Goal: Task Accomplishment & Management: Use online tool/utility

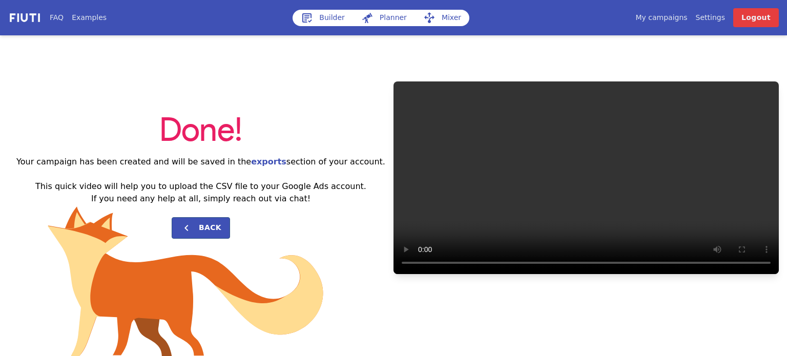
click at [322, 15] on link "Builder" at bounding box center [323, 18] width 60 height 16
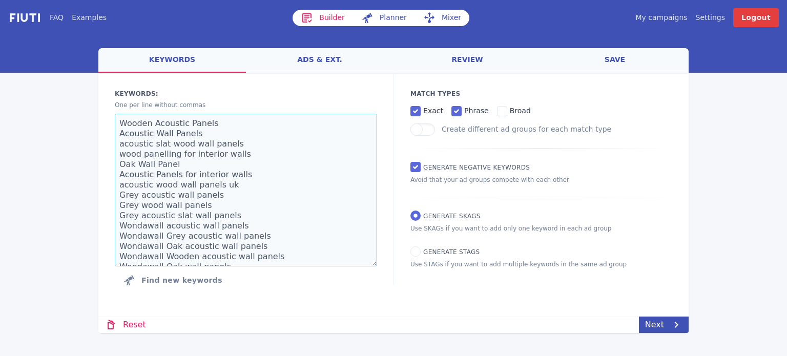
click at [212, 200] on textarea "Wooden Acoustic Panels Acoustic Wall Panels acoustic slat wood wall panels wood…" at bounding box center [246, 190] width 262 height 153
paste textarea "Mystery Football Jersey Launch SM"
paste textarea "mystery football shirt Mystery Football Shirt Box Mens Mystery Football Shirt B…"
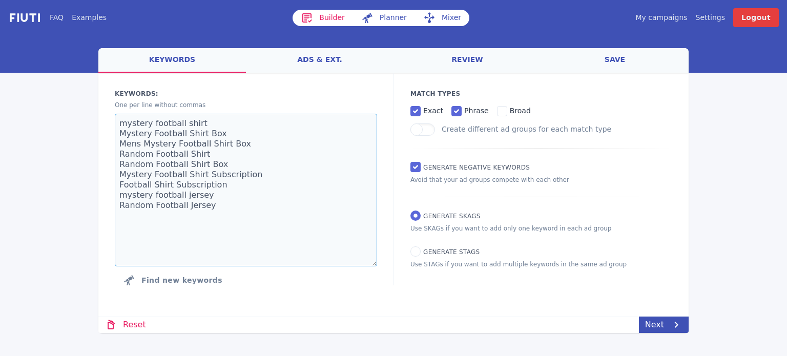
click at [217, 239] on textarea "mystery football shirt Mystery Football Shirt Box Mens Mystery Football Shirt B…" at bounding box center [246, 190] width 262 height 153
type textarea "mystery football shirt Mystery Football Shirt Box Mens Mystery Football Shirt B…"
click at [453, 116] on input "phrase" at bounding box center [457, 111] width 10 height 10
checkbox input "false"
click at [648, 321] on link "Next" at bounding box center [664, 325] width 50 height 16
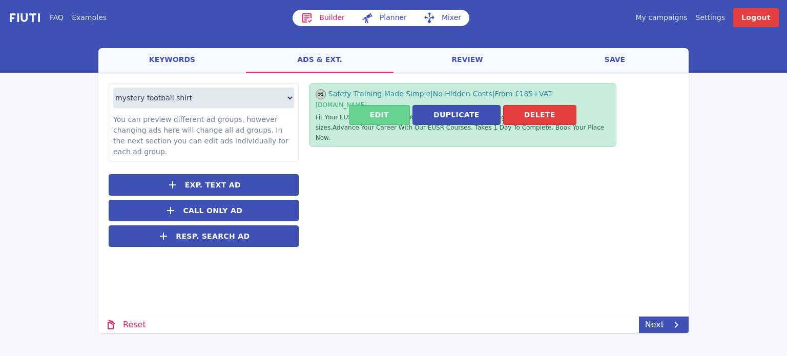
click at [379, 105] on button "Edit" at bounding box center [379, 115] width 61 height 20
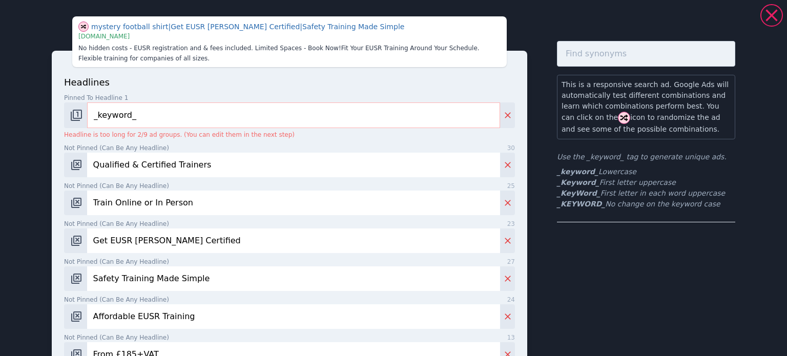
click at [119, 173] on input "Qualified & Certified Trainers" at bounding box center [293, 165] width 413 height 25
type input "100% Genuine Shirts"
paste input "Unbox the World’s Football Culture"
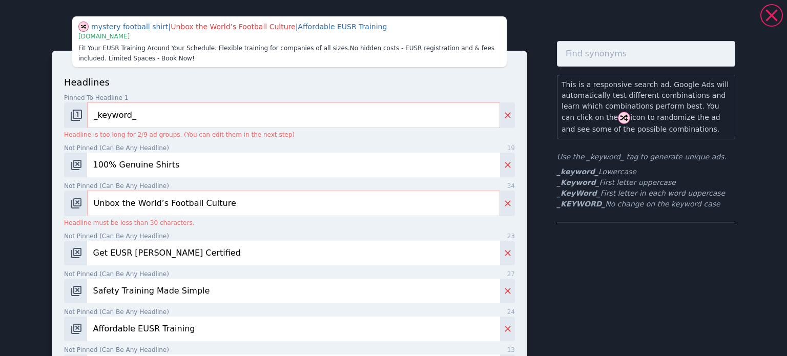
paste input "World Football"
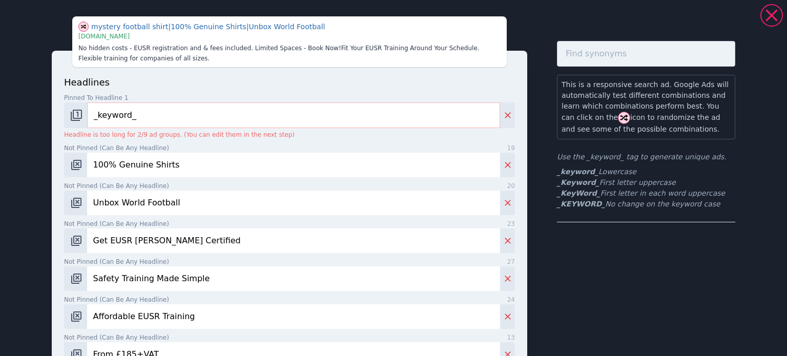
type input "Unbox World Football"
click at [160, 246] on input "Get EUSR [PERSON_NAME] Certified" at bounding box center [293, 241] width 413 height 25
paste input "Unbox World Football"
click at [169, 243] on input "Unbox World Football" at bounding box center [293, 241] width 413 height 25
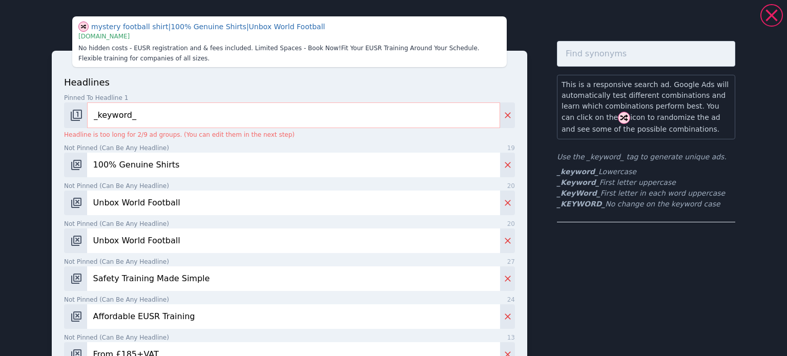
click at [169, 243] on input "Unbox World Football" at bounding box center [293, 241] width 413 height 25
type input "Start Your Mystery Box"
click at [131, 279] on input "Safety Training Made Simple" at bounding box center [293, 279] width 413 height 25
paste input "For True Football Fans"
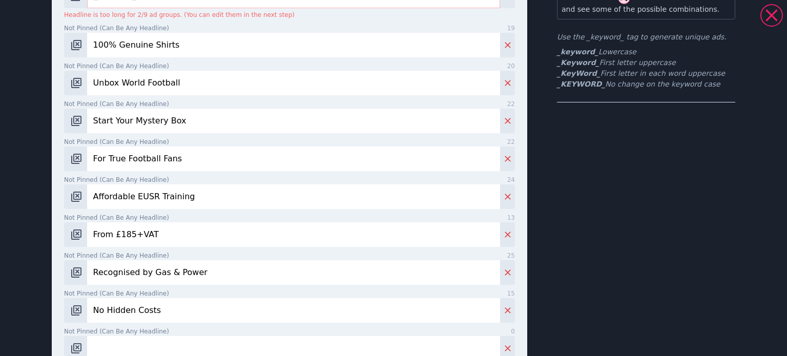
scroll to position [120, 0]
type input "For True Football Fans"
click at [146, 196] on input "Affordable EUSR Training" at bounding box center [293, 196] width 413 height 25
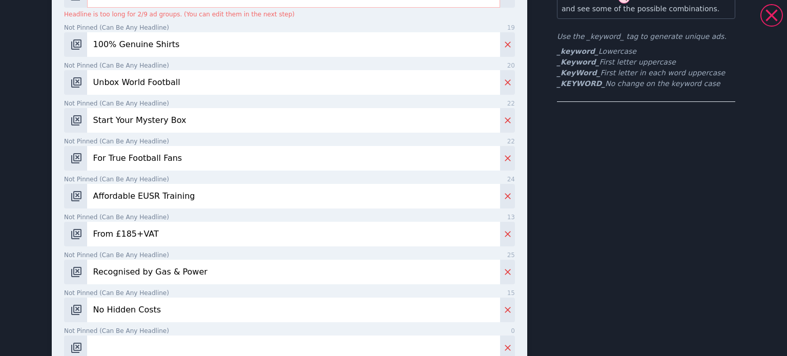
click at [146, 196] on input "Affordable EUSR Training" at bounding box center [293, 196] width 413 height 25
click at [123, 238] on input "From £185+VAT" at bounding box center [293, 234] width 413 height 25
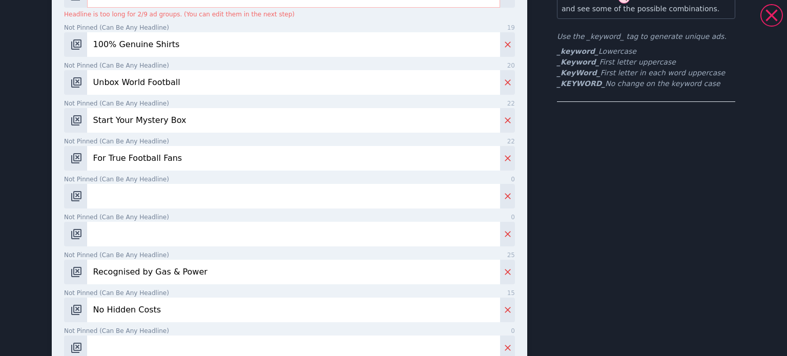
click at [115, 274] on input "Recognised by Gas & Power" at bounding box center [293, 272] width 413 height 25
click at [106, 311] on input "No Hidden Costs" at bounding box center [293, 310] width 413 height 25
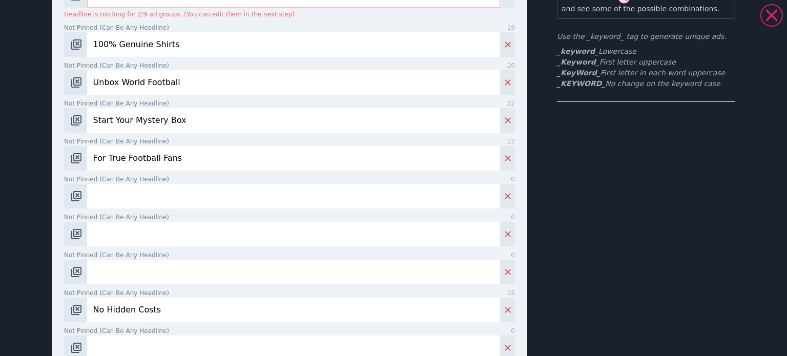
click at [106, 311] on input "No Hidden Costs" at bounding box center [293, 310] width 413 height 25
click at [105, 191] on input "Not pinned (Can be any headline) 0" at bounding box center [293, 196] width 413 height 25
paste input "Surprise Every Time"
type input "Surprise Every Time"
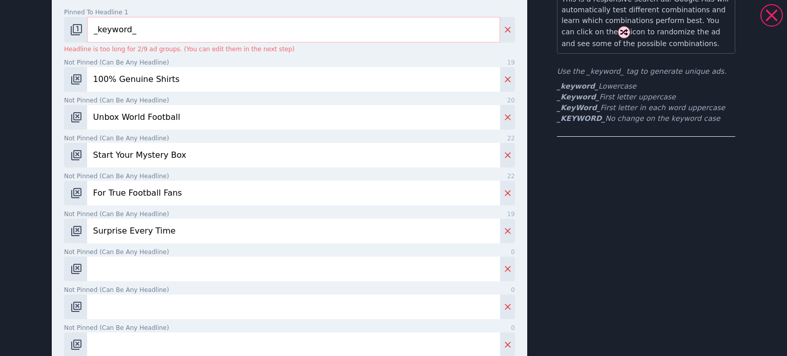
scroll to position [86, 0]
click at [105, 268] on input "Not pinned (Can be any headline) 0" at bounding box center [293, 268] width 413 height 25
click at [168, 270] on input "Get A New Shirt Everytime" at bounding box center [293, 268] width 413 height 25
type input "Get A New Shirt Every time"
click at [152, 292] on label "Not pinned (Can be any headline) 0" at bounding box center [289, 289] width 451 height 9
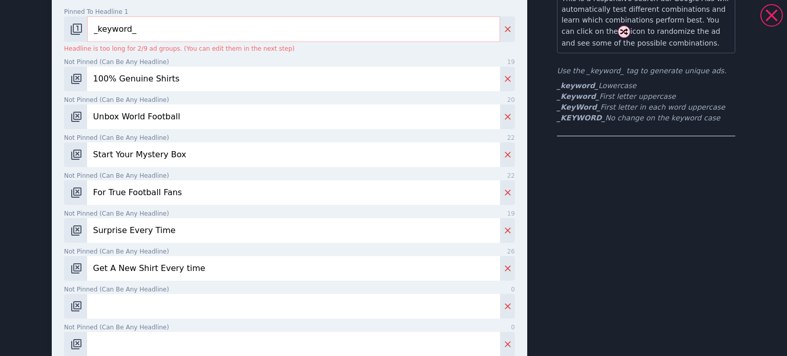
click at [152, 294] on input "Not pinned (Can be any headline) 0" at bounding box center [293, 306] width 413 height 25
type input "Over 700 Happy Customers"
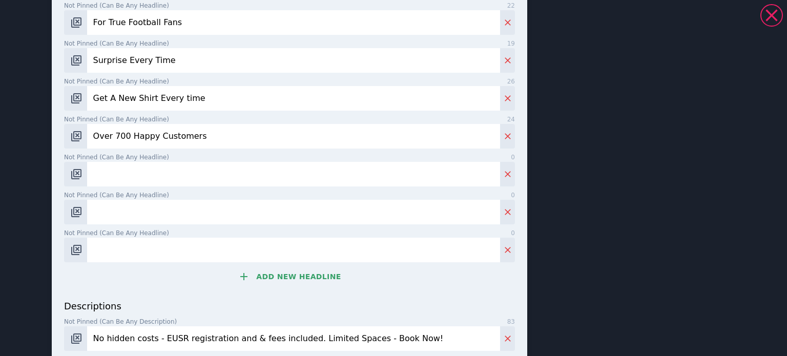
scroll to position [260, 0]
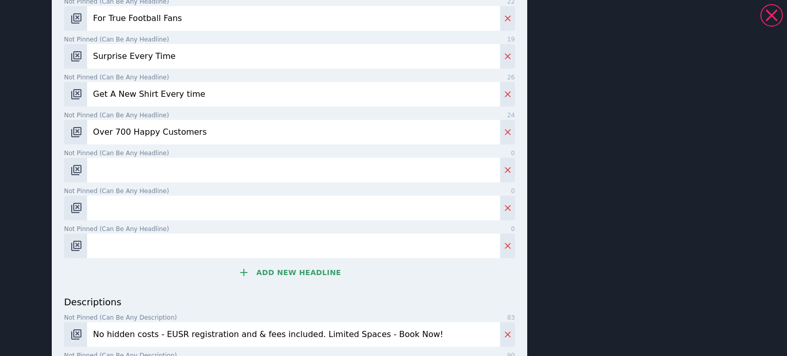
click at [248, 181] on input "Not pinned (Can be any headline) 0" at bounding box center [293, 170] width 413 height 25
type input "Customise Your Box"
click at [117, 212] on input "Not pinned (Can be any headline) 0" at bounding box center [293, 208] width 413 height 25
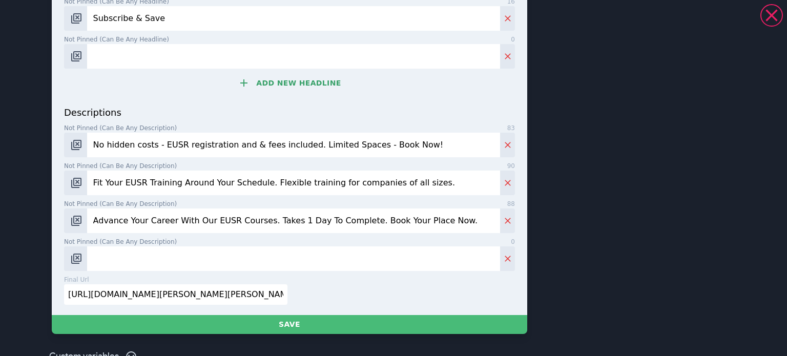
type input "Subscribe & Save"
click at [252, 135] on input "No hidden costs - EUSR registration and & fees included. Limited Spaces - Book …" at bounding box center [293, 145] width 413 height 25
click at [168, 51] on input "Not pinned (Can be any headline) 0" at bounding box center [293, 56] width 413 height 25
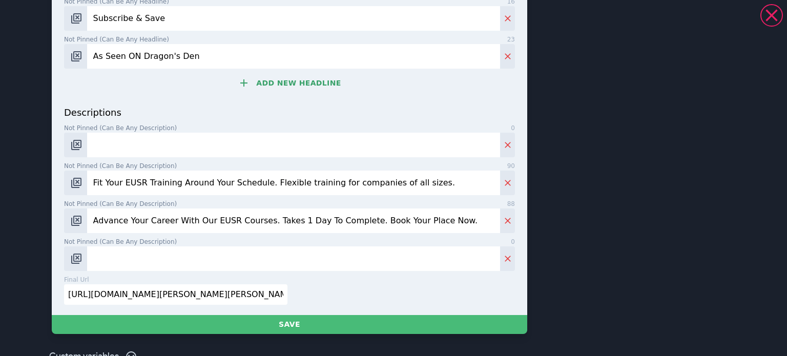
click at [129, 57] on input "As Seen ON Dragon's Den" at bounding box center [293, 56] width 413 height 25
click at [217, 61] on input "As Seen On Dragon's Den" at bounding box center [293, 56] width 413 height 25
click at [164, 62] on input "As Seen On Dragon's Den" at bounding box center [293, 56] width 413 height 25
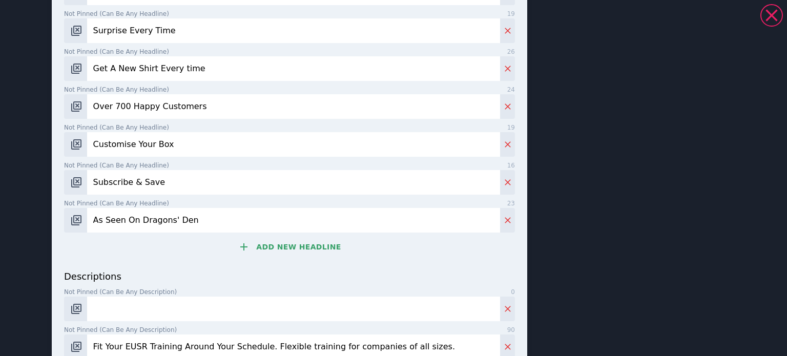
scroll to position [370, 0]
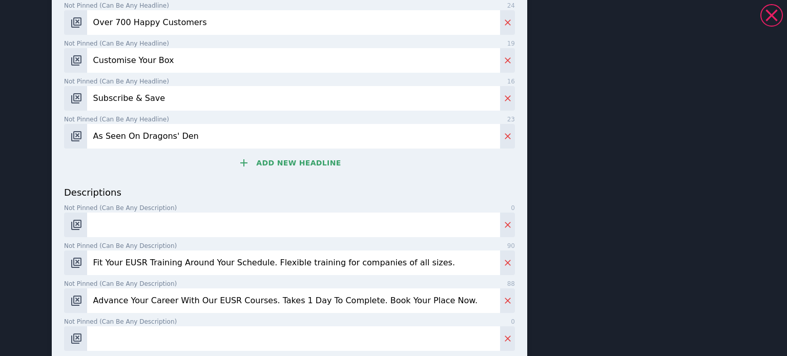
type input "As Seen On Dragons' Den"
click at [269, 161] on button "Add new headline" at bounding box center [289, 163] width 451 height 21
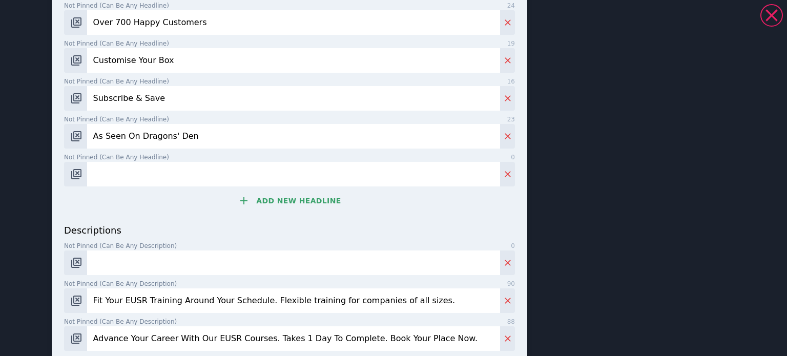
click at [273, 207] on button "Add new headline" at bounding box center [289, 201] width 451 height 21
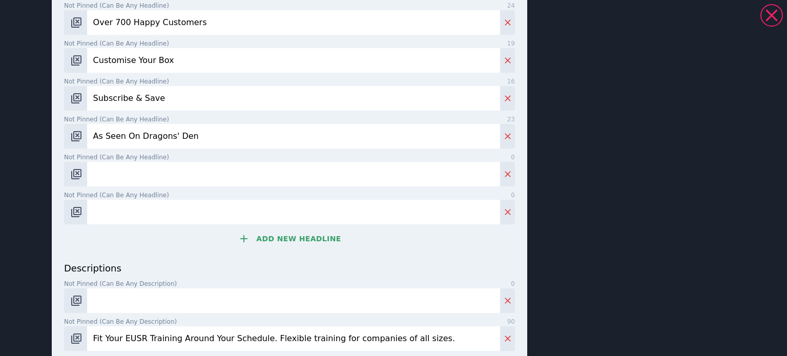
click at [267, 238] on button "Add new headline" at bounding box center [289, 239] width 451 height 21
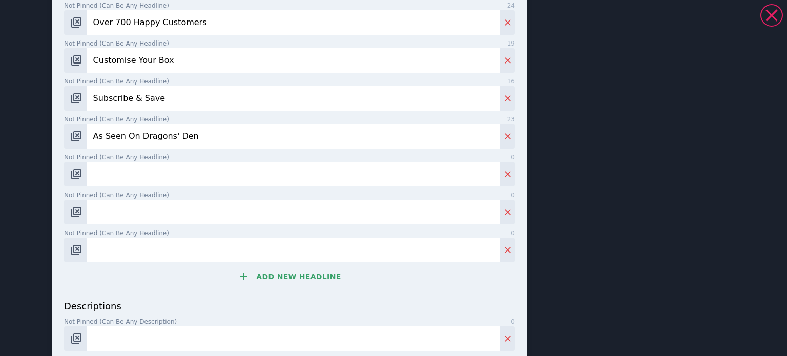
click at [268, 275] on button "Add new headline" at bounding box center [289, 277] width 451 height 21
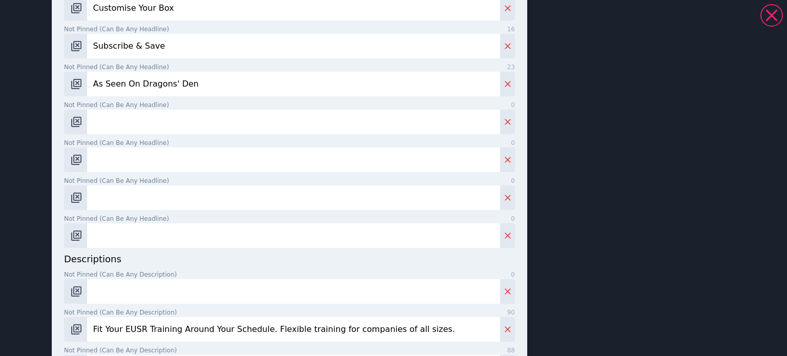
scroll to position [425, 0]
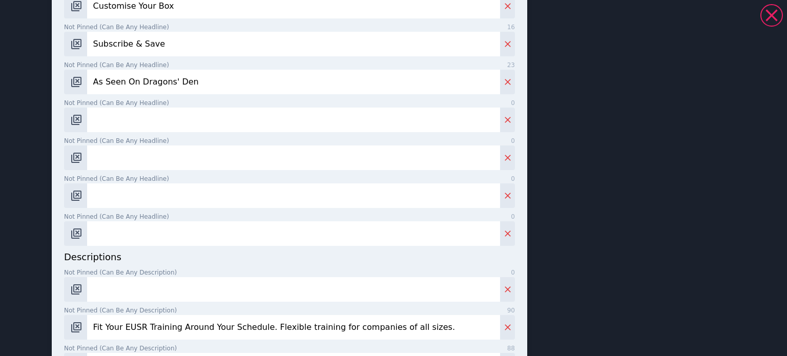
click at [176, 129] on input "Not pinned (Can be any headline) 0" at bounding box center [293, 120] width 413 height 25
type input "Join The MJK Club"
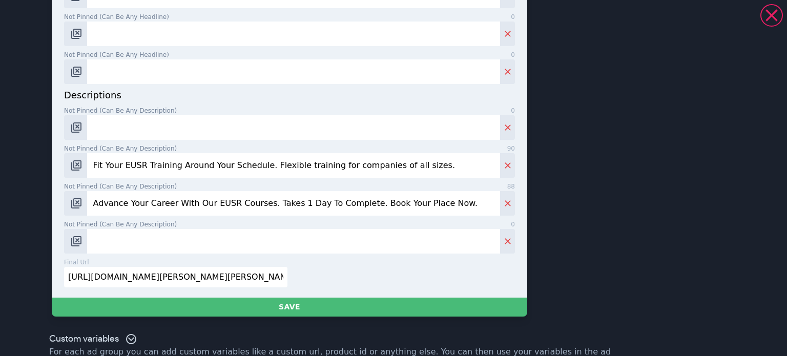
click at [172, 118] on input "Not pinned (Can be any description) 0" at bounding box center [293, 127] width 413 height 25
paste input "Authentic shirts from clubs worldwide. Every box is a new surprise"
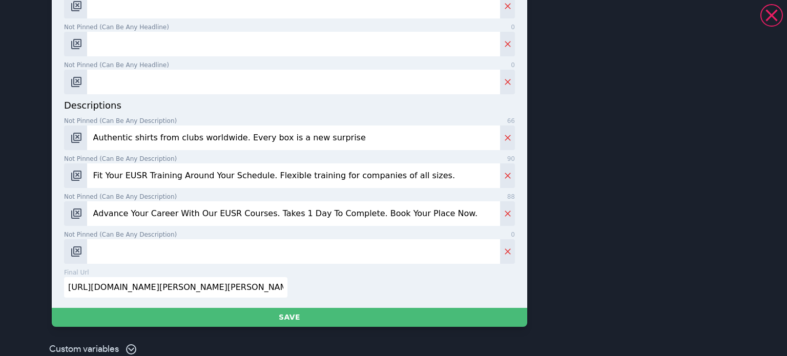
type input "Authentic shirts from clubs worldwide. Every box is a new surprise"
click at [171, 166] on input "Fit Your EUSR Training Around Your Schedule. Flexible training for companies of…" at bounding box center [293, 176] width 413 height 25
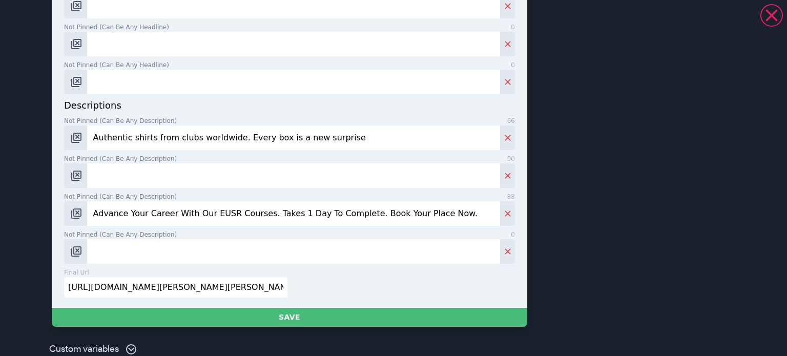
scroll to position [587, 0]
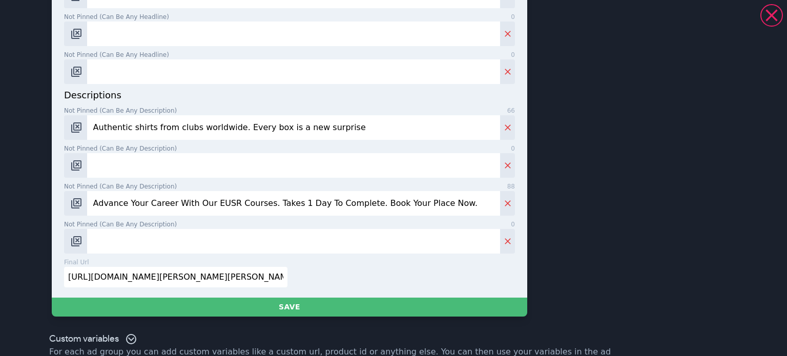
click at [148, 210] on input "Advance Your Career With Our EUSR Courses. Takes 1 Day To Complete. Book Your P…" at bounding box center [293, 203] width 413 height 25
click at [133, 168] on input "Not pinned (Can be any description) 0" at bounding box center [293, 165] width 413 height 25
type input "S"
type input "W"
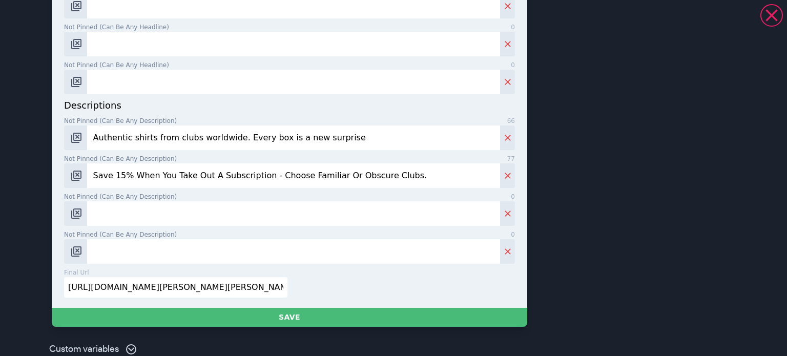
type input "Save 15% When You Take Out A Subscription - Choose Familiar Or Obscure Clubs."
click at [352, 130] on input "Authentic shirts from clubs worldwide. Every box is a new surprise" at bounding box center [293, 138] width 413 height 25
drag, startPoint x: 352, startPoint y: 130, endPoint x: 244, endPoint y: 124, distance: 108.3
click at [244, 126] on input "Authentic shirts from clubs worldwide. Every box is a new surprise" at bounding box center [293, 138] width 413 height 25
click at [370, 128] on input "Authentic shirts from clubs worldwide. Every box is a new surprise" at bounding box center [293, 138] width 413 height 25
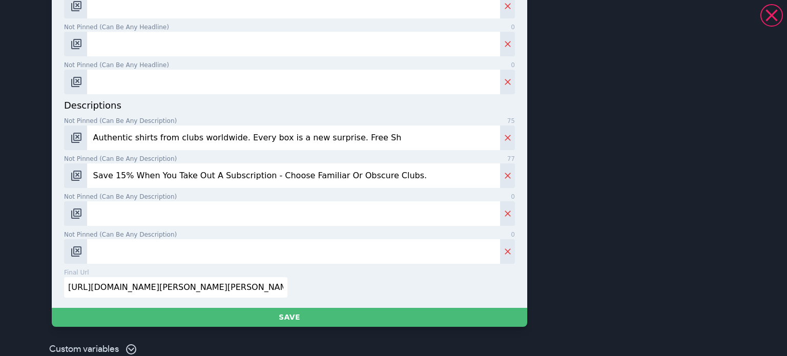
scroll to position [587, 0]
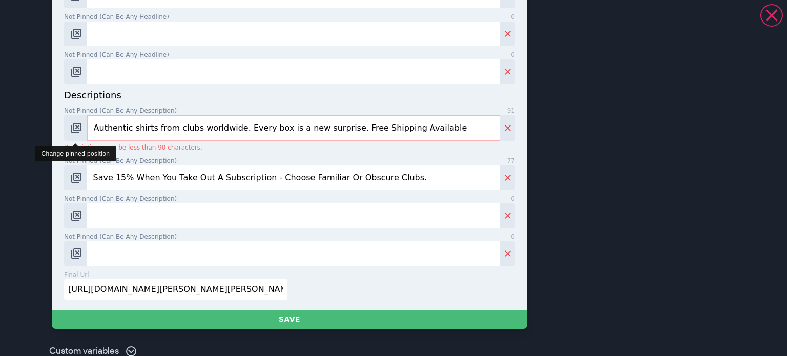
drag, startPoint x: 125, startPoint y: 127, endPoint x: 80, endPoint y: 126, distance: 45.1
click at [80, 126] on div "Authentic shirts from clubs worldwide. Every box is a new surprise. Free Shippi…" at bounding box center [289, 128] width 451 height 26
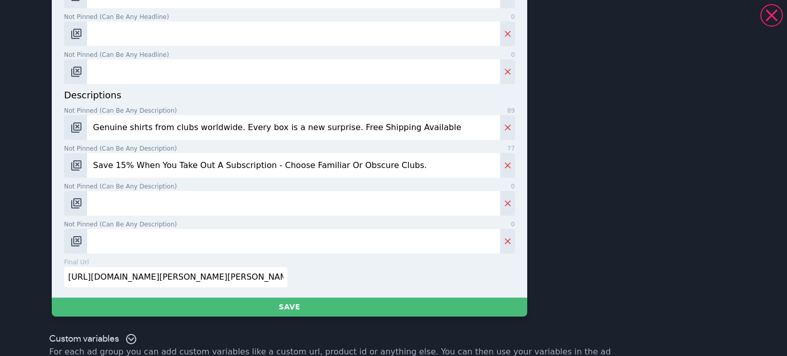
click at [270, 125] on input "Genuine shirts from clubs worldwide. Every box is a new surprise. Free Shipping…" at bounding box center [293, 127] width 413 height 25
click at [322, 131] on input "Genuine shirts from clubs worldwide. Every box is a new surprise. Free Shipping…" at bounding box center [293, 127] width 413 height 25
type input "Genuine shirts from clubs worldwide. Every box is a new surprise, Free Shipping…"
click at [322, 178] on div "descriptions Not pinned (Can be any description) 89 Genuine shirts from clubs w…" at bounding box center [289, 171] width 451 height 166
click at [315, 196] on input "Not pinned (Can be any description) 0" at bounding box center [293, 203] width 413 height 25
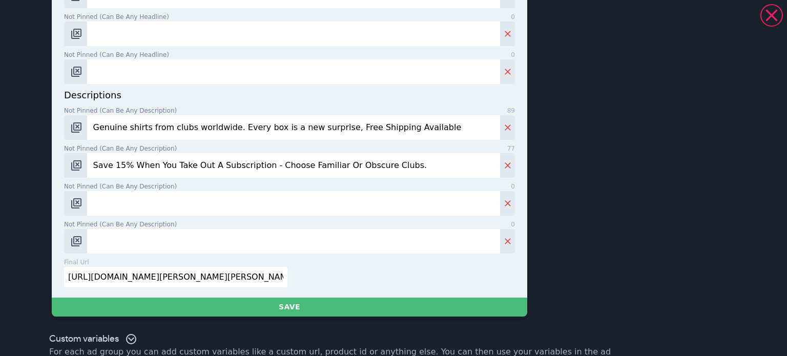
drag, startPoint x: 261, startPoint y: 165, endPoint x: 413, endPoint y: 155, distance: 152.1
click at [413, 155] on input "Save 15% When You Take Out A Subscription - Choose Familiar Or Obscure Clubs." at bounding box center [293, 165] width 413 height 25
click at [396, 166] on input "Save 15% When You Take Out A Subscription - Get Exclusive Benefits & The Latest…" at bounding box center [293, 165] width 413 height 25
type input "Save 15% When You Take Out A Subscription - Get Exclusive Benefits & The Latest…"
click at [336, 201] on input "Not pinned (Can be any description) 0" at bounding box center [293, 203] width 413 height 25
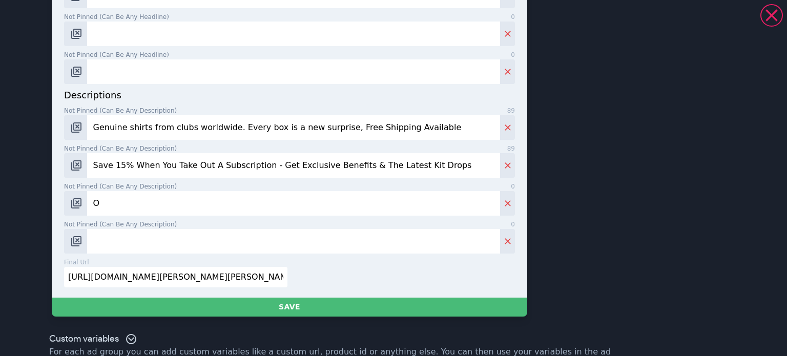
scroll to position [576, 0]
type input "O"
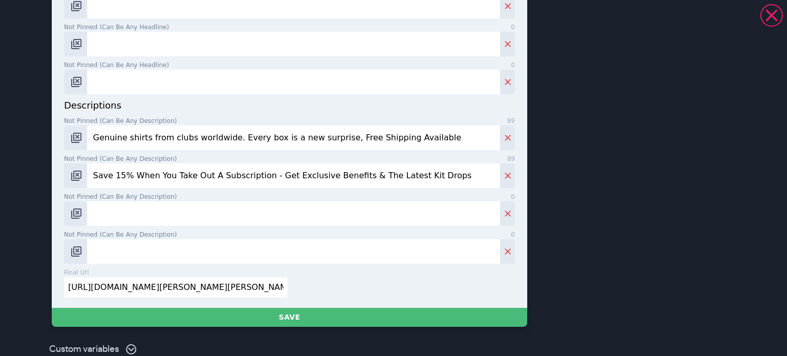
scroll to position [587, 0]
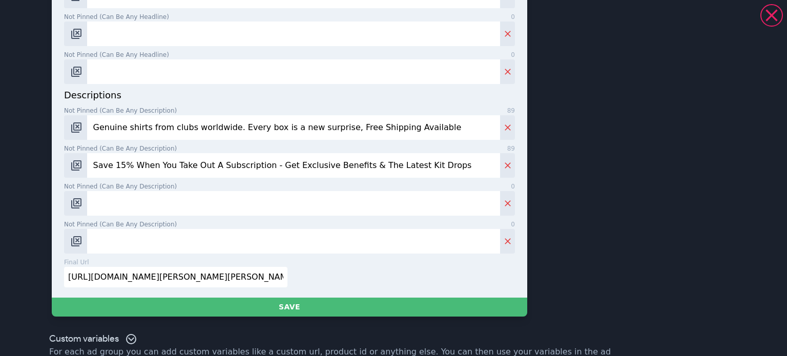
paste input "Every shirt is authentic & unique. Unbox football’s global thrill"
type input "Every shirt is authentic & unique. Unbox football’s global thrill. Subscribe [D…"
click at [255, 275] on input "[URL][DOMAIN_NAME][PERSON_NAME][PERSON_NAME]" at bounding box center [176, 277] width 224 height 21
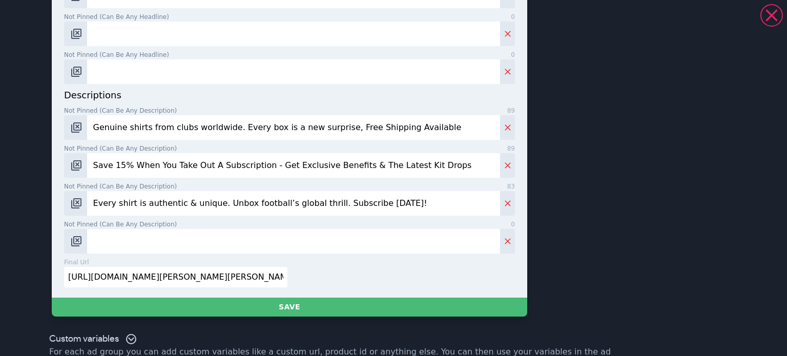
paste input "[DOMAIN_NAME][URL]"
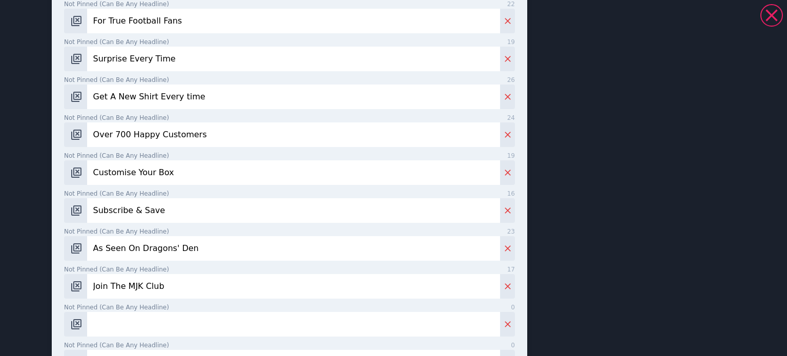
scroll to position [429, 0]
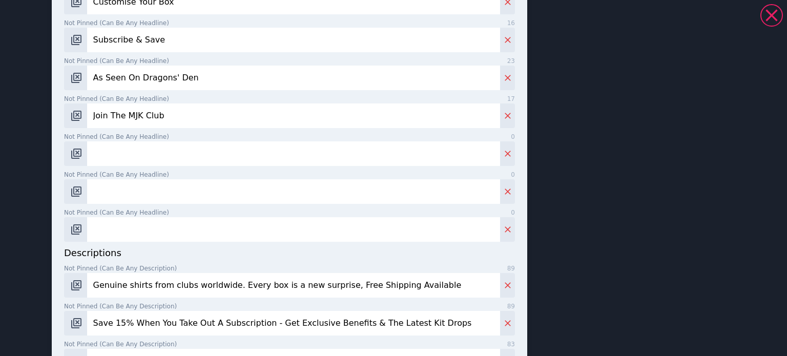
type input "[URL][DOMAIN_NAME]"
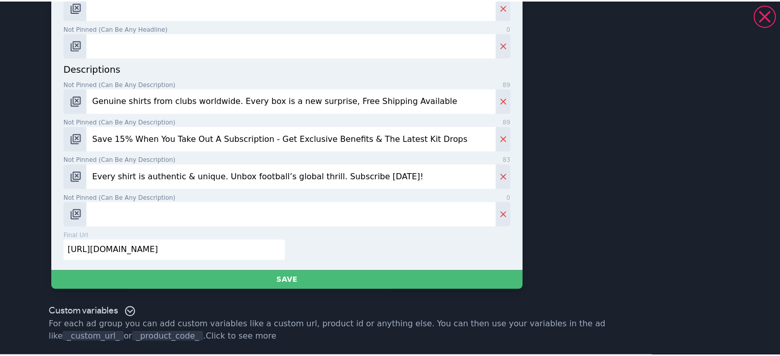
scroll to position [613, 0]
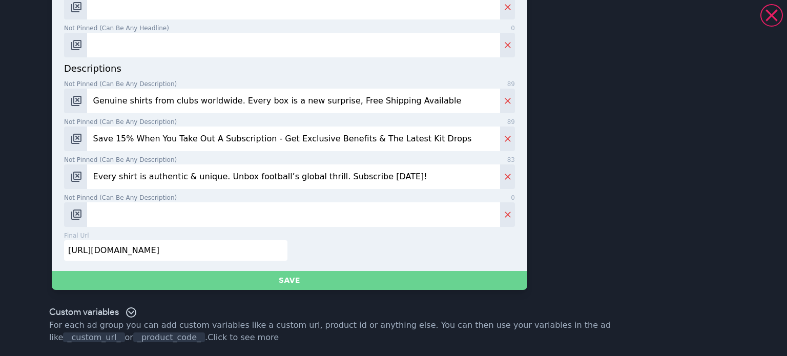
click at [304, 280] on button "Save" at bounding box center [290, 280] width 476 height 19
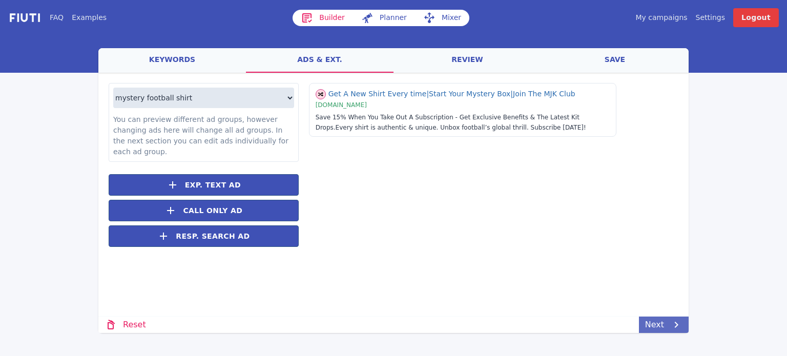
click at [654, 321] on link "Next" at bounding box center [664, 325] width 50 height 16
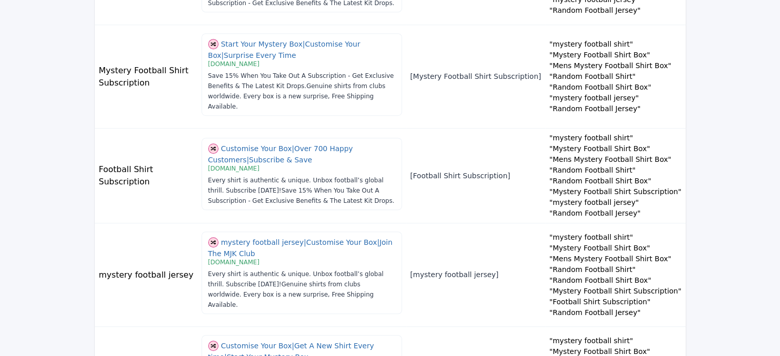
scroll to position [681, 0]
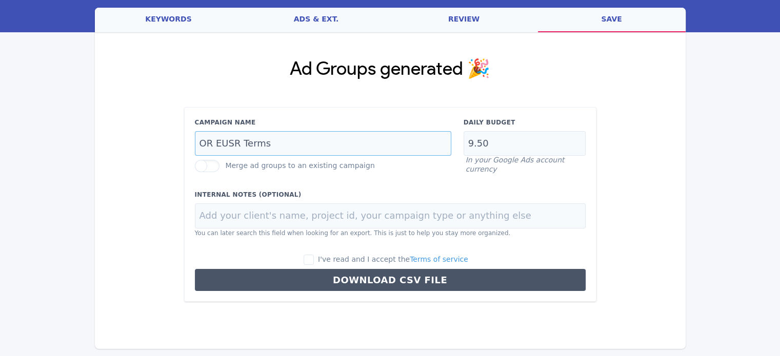
click at [332, 143] on input "OR EUSR Terms" at bounding box center [323, 143] width 256 height 25
paste input "Mystery Football Jersey Launch SM"
type input "Mystery Football Jersey Launch SM"
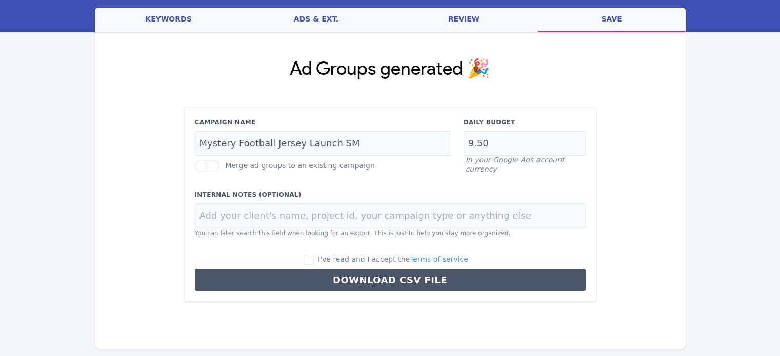
click at [205, 170] on label at bounding box center [207, 166] width 25 height 12
click at [0, 0] on input "Merge ad groups to an existing campaign" at bounding box center [0, 0] width 0 height 0
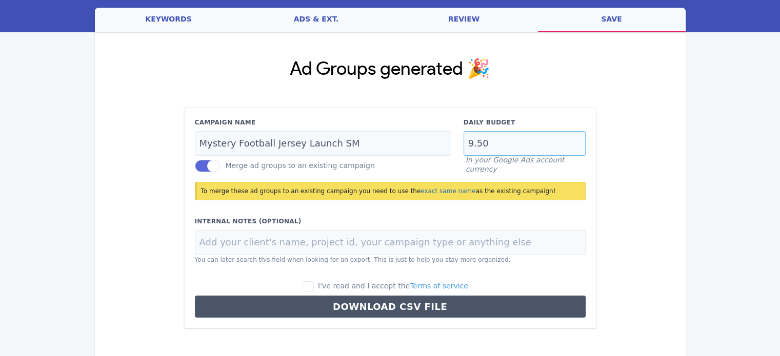
click at [507, 145] on input "9.50" at bounding box center [524, 143] width 122 height 25
paste input "15.0"
type input "15.00"
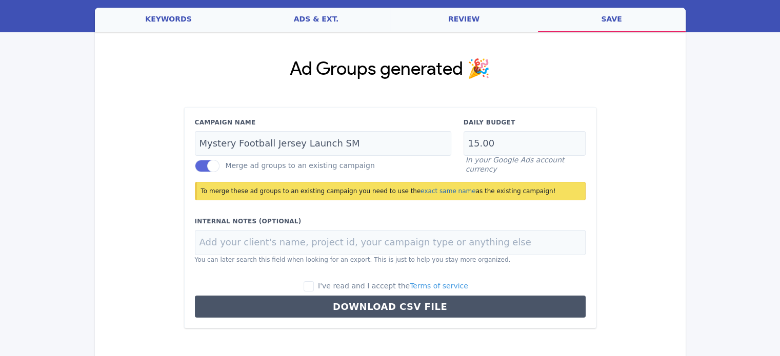
click at [321, 291] on div "I've read and I accept the Terms of service Download CSV File" at bounding box center [390, 299] width 403 height 37
click at [314, 284] on input "I've read and I accept the Terms of service" at bounding box center [309, 286] width 10 height 10
checkbox input "true"
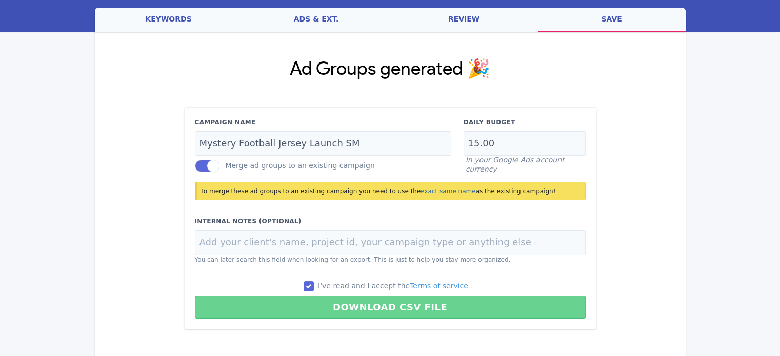
click at [321, 312] on button "Download CSV File" at bounding box center [390, 307] width 391 height 23
